Goal: Task Accomplishment & Management: Manage account settings

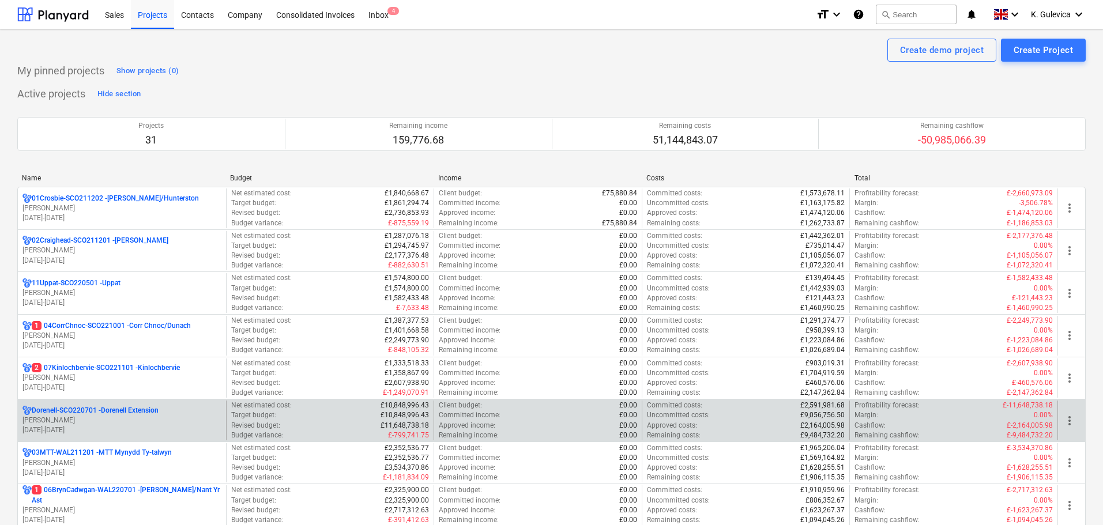
click at [85, 400] on div "Dorenell-SCO220701 - Dorenell Extension [PERSON_NAME] [DATE] - [DATE] Net estim…" at bounding box center [551, 420] width 1069 height 43
click at [88, 417] on p "[PERSON_NAME]" at bounding box center [121, 421] width 199 height 10
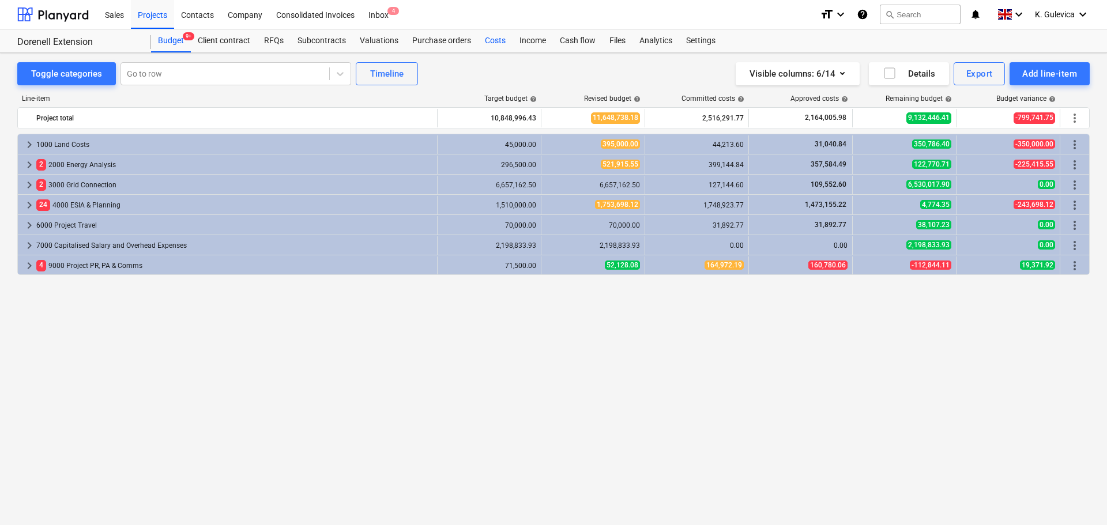
click at [483, 45] on div "Costs" at bounding box center [495, 40] width 35 height 23
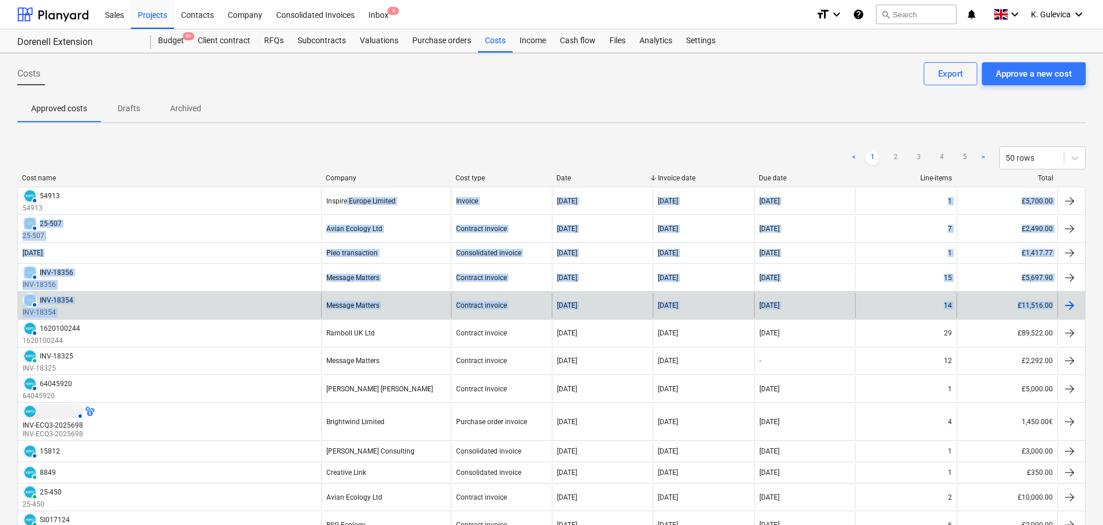
drag, startPoint x: 347, startPoint y: 205, endPoint x: 1052, endPoint y: 296, distance: 710.7
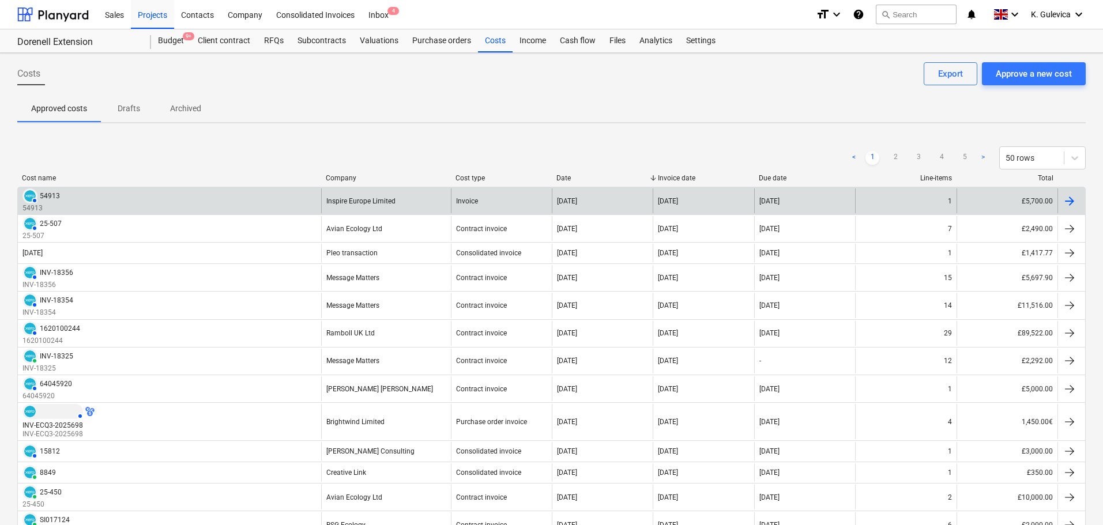
click at [181, 192] on div "AUTHORISED 54913 54913" at bounding box center [169, 201] width 303 height 25
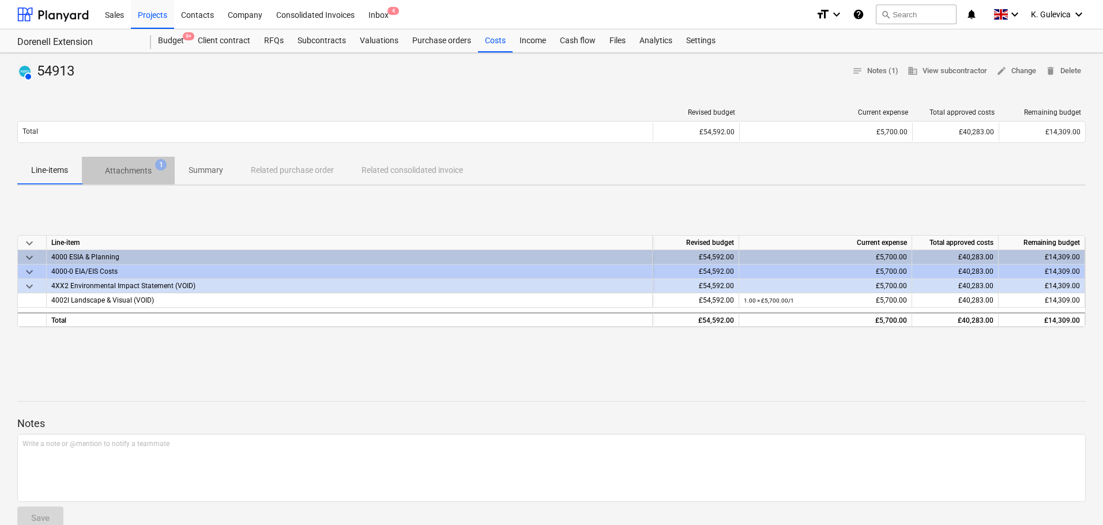
drag, startPoint x: 125, startPoint y: 169, endPoint x: 142, endPoint y: 174, distance: 17.9
click at [126, 170] on p "Attachments" at bounding box center [128, 171] width 47 height 12
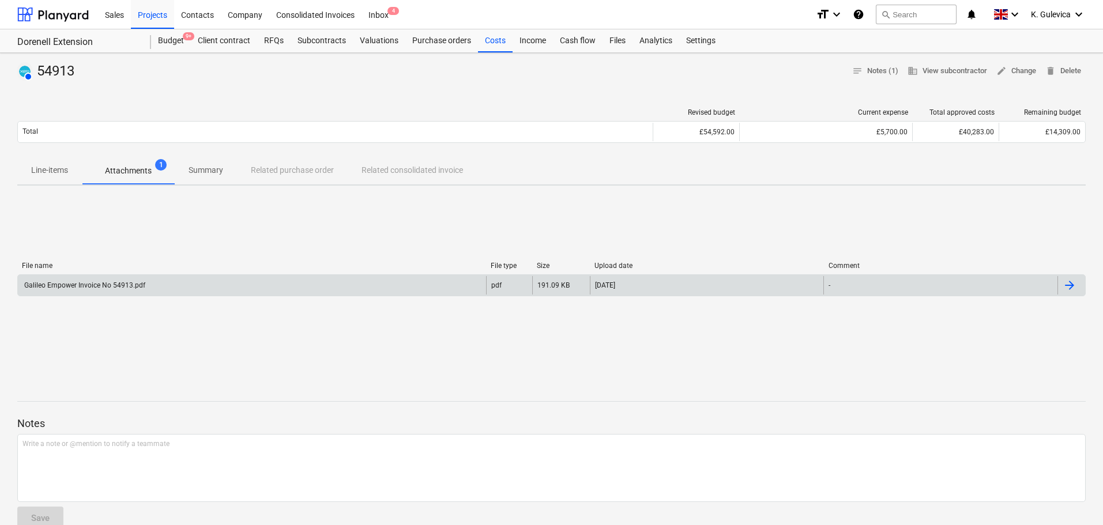
click at [224, 284] on div "Galileo Empower Invoice No 54913.pdf" at bounding box center [252, 285] width 468 height 18
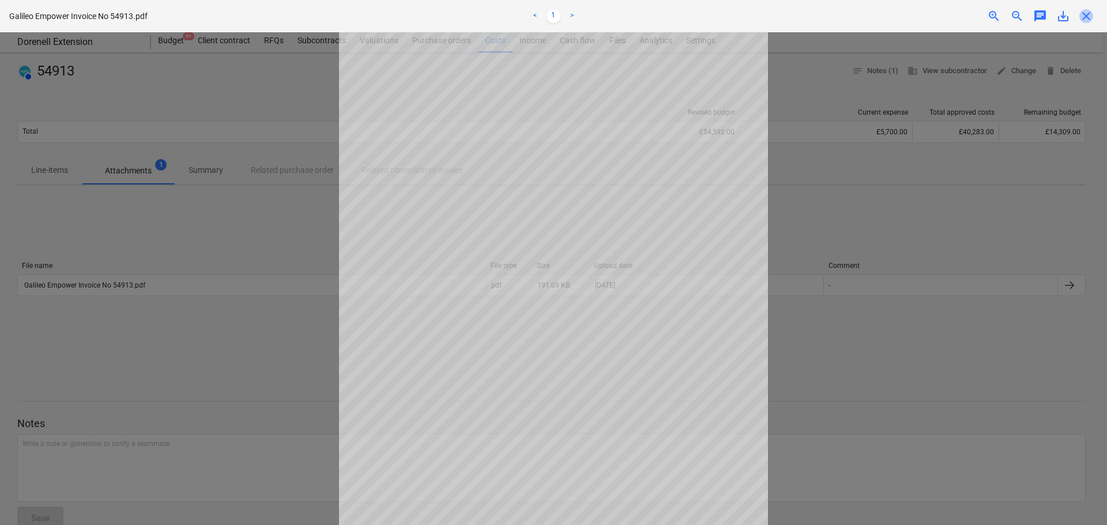
click at [1086, 13] on span "close" at bounding box center [1087, 16] width 14 height 14
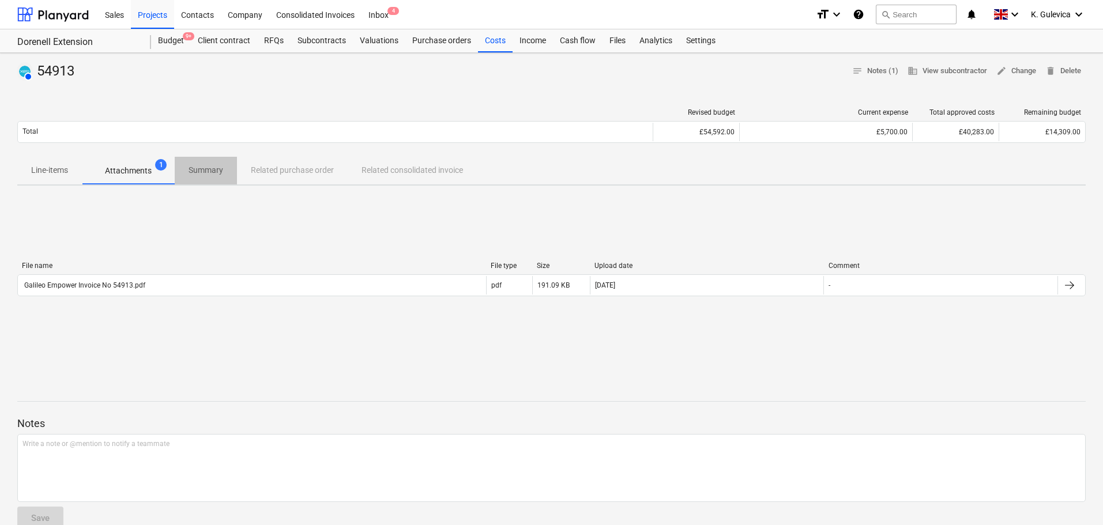
click at [206, 164] on span "Summary" at bounding box center [206, 170] width 62 height 19
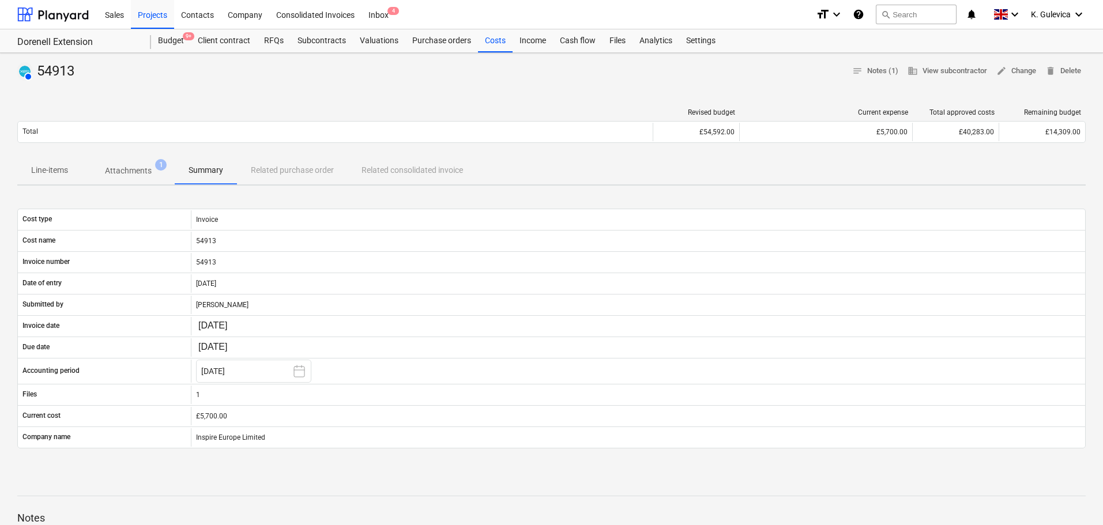
click at [37, 171] on p "Line-items" at bounding box center [49, 170] width 37 height 12
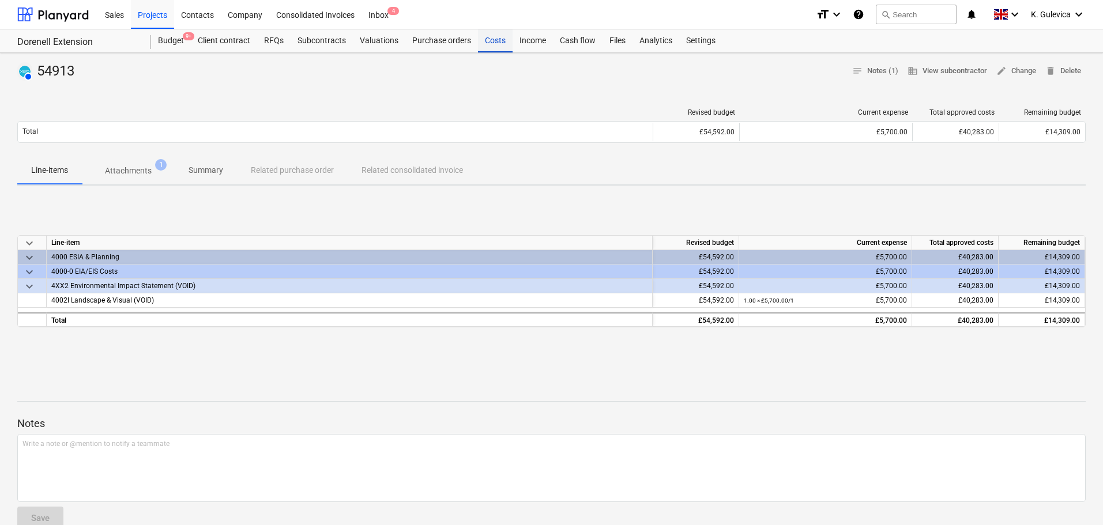
click at [492, 42] on div "Costs" at bounding box center [495, 40] width 35 height 23
